Goal: Information Seeking & Learning: Learn about a topic

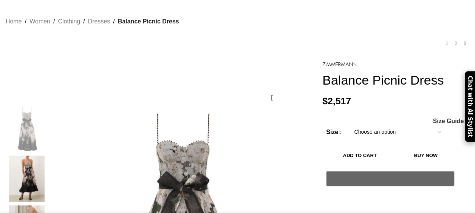
scroll to position [76, 0]
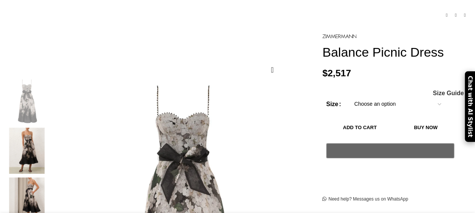
click at [358, 96] on select "Choose an option 6 UK 8 UK 10 [GEOGRAPHIC_DATA] 12 [GEOGRAPHIC_DATA] 14 [GEOGRA…" at bounding box center [397, 104] width 98 height 16
click at [35, 130] on img at bounding box center [27, 151] width 46 height 46
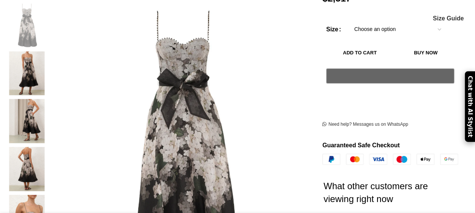
click at [38, 147] on img "4 / 9" at bounding box center [27, 169] width 46 height 44
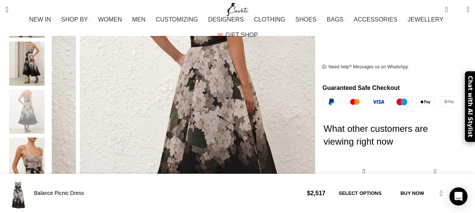
scroll to position [265, 0]
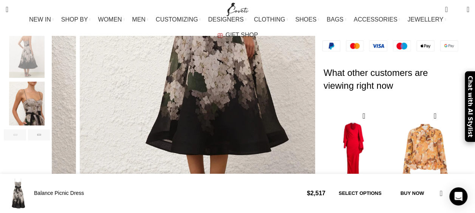
click at [36, 103] on img "5 / 9" at bounding box center [27, 104] width 46 height 44
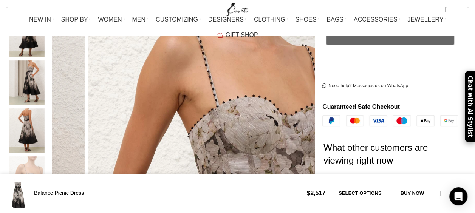
scroll to position [189, 0]
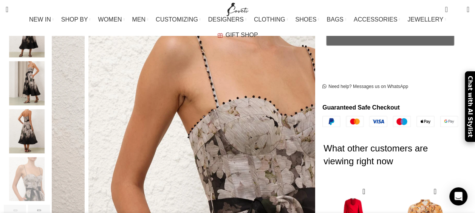
click at [34, 96] on div "3 / 9" at bounding box center [27, 85] width 46 height 48
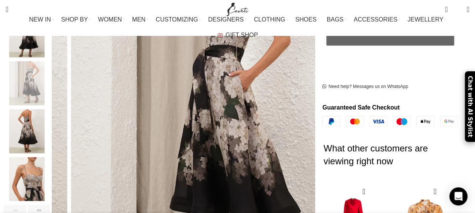
click at [26, 76] on img "3 / 9" at bounding box center [27, 83] width 46 height 44
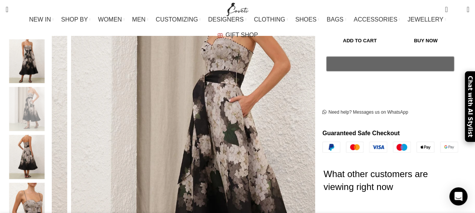
scroll to position [151, 0]
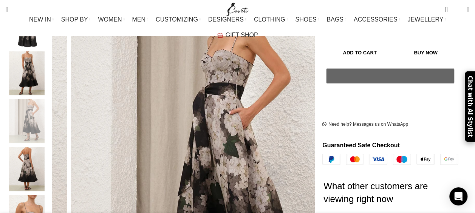
click at [35, 70] on img "2 / 9" at bounding box center [27, 73] width 46 height 44
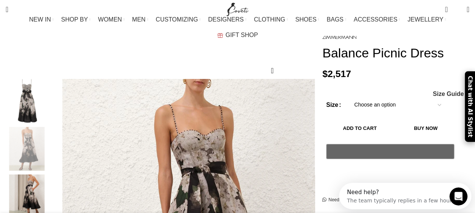
scroll to position [0, 159]
click at [41, 87] on img "1 / 9" at bounding box center [27, 101] width 46 height 44
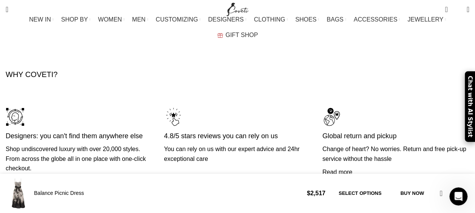
scroll to position [0, 238]
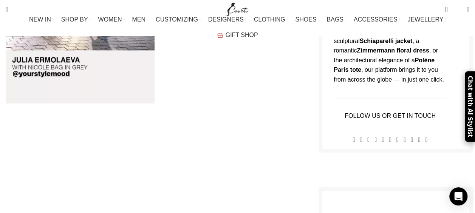
scroll to position [605, 0]
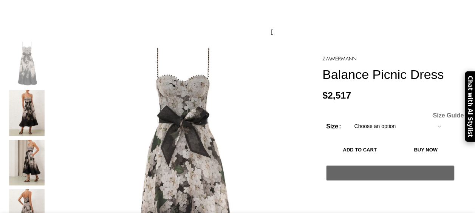
click at [450, 113] on span "Size Guide" at bounding box center [448, 116] width 31 height 6
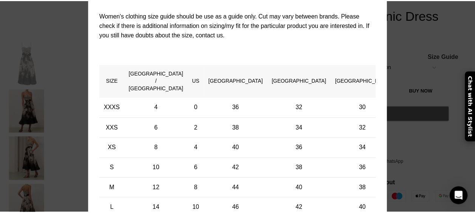
scroll to position [0, 79]
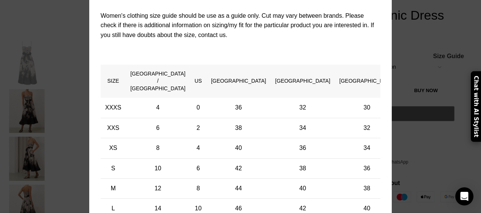
click at [431, 109] on div "× Women's clothing size guide Women Clothing Size Guide Women's clothing size g…" at bounding box center [240, 117] width 469 height 386
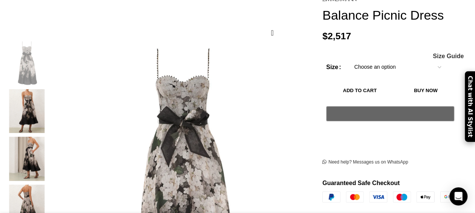
click at [365, 59] on select "Choose an option 6 UK 8 UK 10 [GEOGRAPHIC_DATA] 12 [GEOGRAPHIC_DATA] 14 [GEOGRA…" at bounding box center [397, 67] width 98 height 16
click at [323, 53] on div "Women's clothing size guide Women Clothing Size Guide Women's clothing size gui…" at bounding box center [390, 56] width 136 height 6
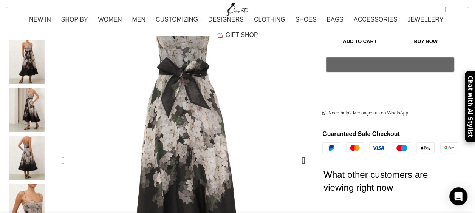
scroll to position [151, 0]
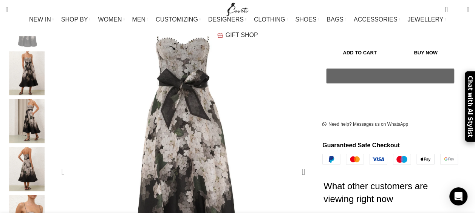
click at [303, 163] on div "Next slide" at bounding box center [303, 172] width 19 height 19
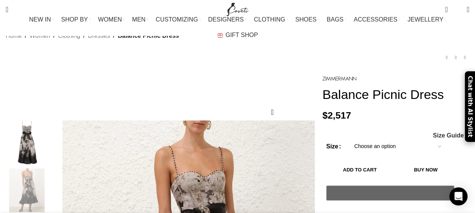
scroll to position [76, 0]
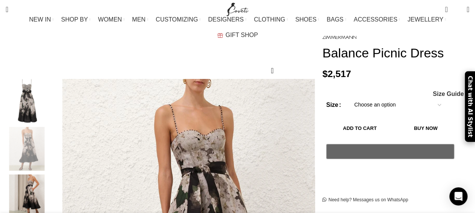
click at [361, 97] on select "Choose an option 6 UK 8 UK 10 [GEOGRAPHIC_DATA] 12 [GEOGRAPHIC_DATA] 14 [GEOGRA…" at bounding box center [397, 105] width 98 height 16
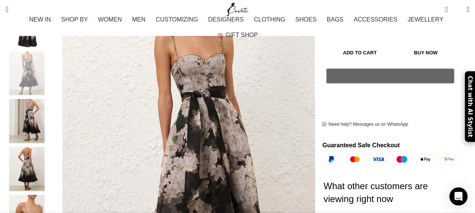
click at [41, 201] on img "5 / 9" at bounding box center [27, 217] width 46 height 44
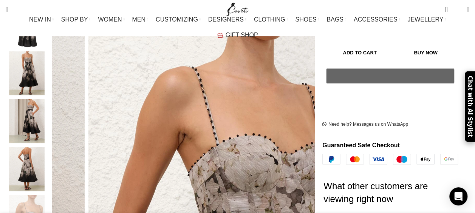
click at [37, 155] on img "4 / 9" at bounding box center [27, 169] width 46 height 44
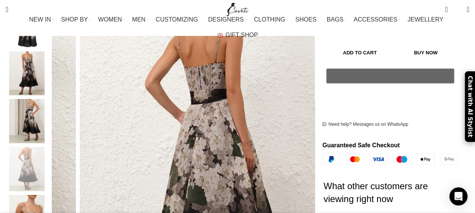
click at [36, 106] on img "3 / 9" at bounding box center [27, 121] width 46 height 44
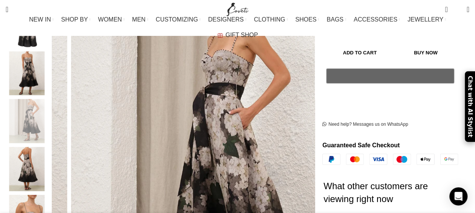
scroll to position [0, 398]
click at [36, 79] on img "2 / 9" at bounding box center [27, 73] width 46 height 44
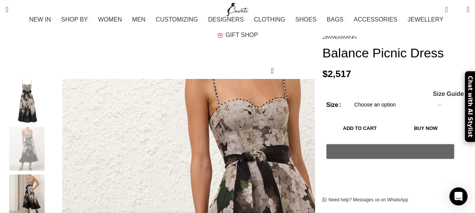
scroll to position [76, 0]
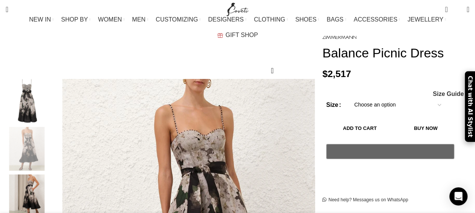
click at [46, 84] on img "1 / 9" at bounding box center [27, 101] width 46 height 44
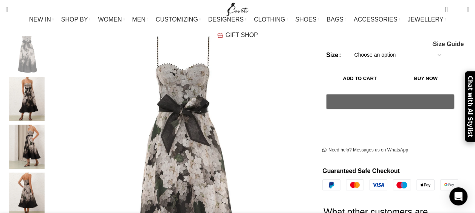
scroll to position [113, 0]
